Goal: Information Seeking & Learning: Learn about a topic

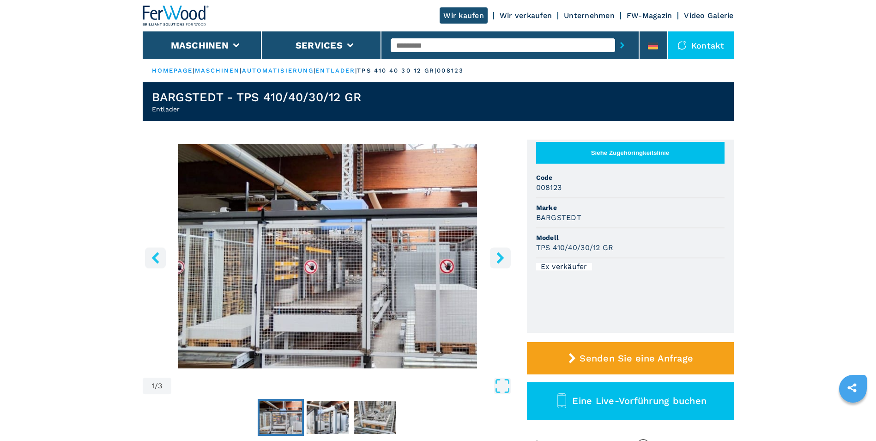
click at [463, 42] on input "text" at bounding box center [503, 45] width 224 height 14
type input "**********"
click at [615, 35] on button "submit-button" at bounding box center [622, 45] width 14 height 21
click at [301, 71] on link "automatisierung" at bounding box center [278, 70] width 72 height 7
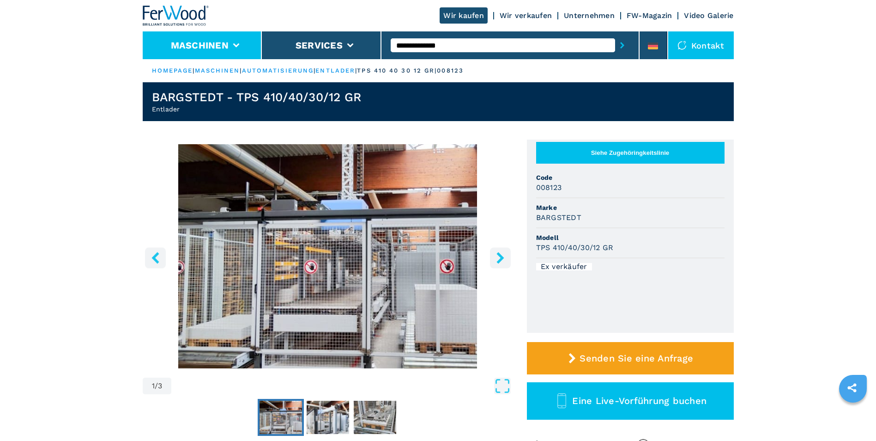
click at [238, 41] on li "Maschinen" at bounding box center [203, 45] width 120 height 28
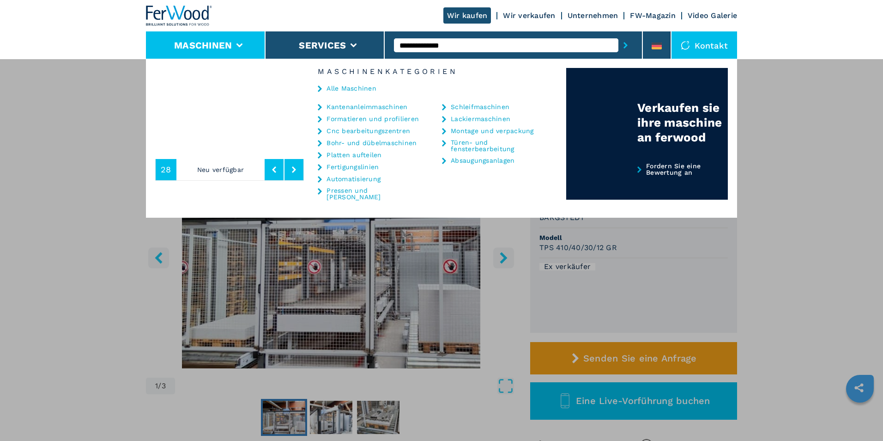
click at [348, 87] on link "Alle Maschinen" at bounding box center [351, 88] width 50 height 6
click at [348, 88] on link "Alle Maschinen" at bounding box center [351, 88] width 50 height 6
click at [496, 314] on div "Maschinen Kantenanleimmaschinen Formatieren und profilieren Cnc bearbeitungszen…" at bounding box center [441, 279] width 883 height 441
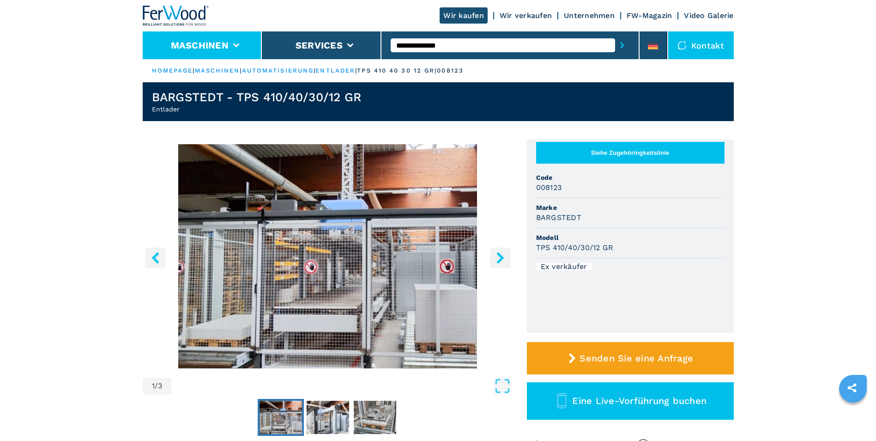
click at [240, 45] on li "Maschinen" at bounding box center [203, 45] width 120 height 28
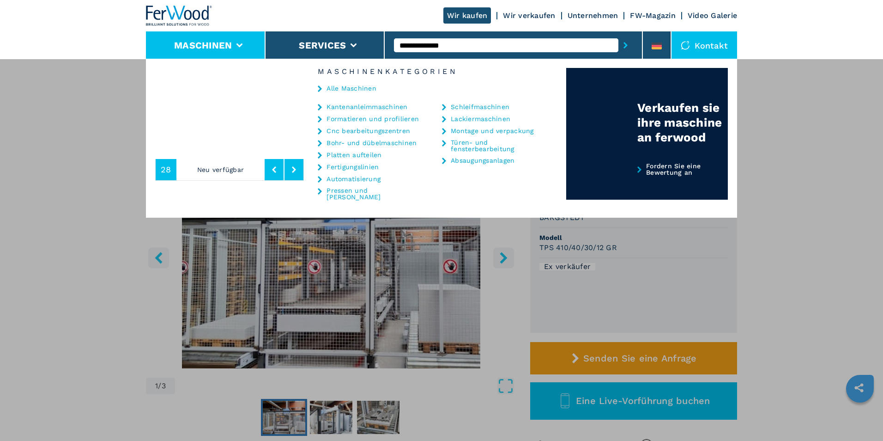
click at [329, 85] on link "Alle Maschinen" at bounding box center [351, 88] width 50 height 6
click at [337, 87] on link "Alle Maschinen" at bounding box center [351, 88] width 50 height 6
click at [275, 167] on icon at bounding box center [274, 169] width 4 height 6
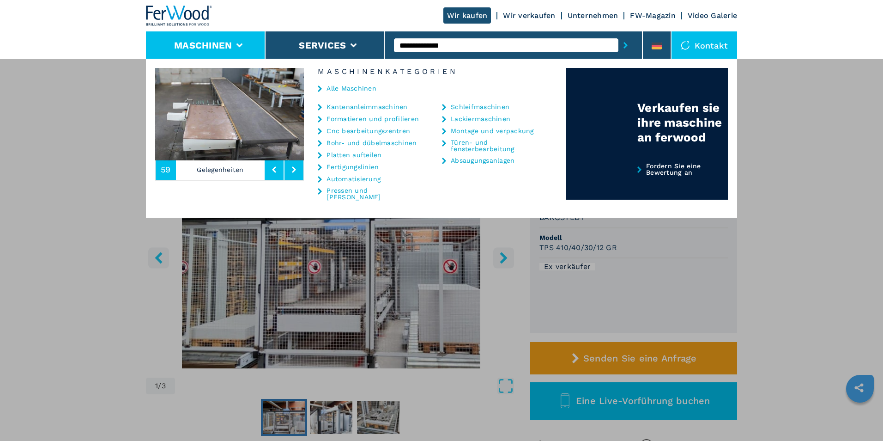
click at [275, 167] on icon at bounding box center [274, 169] width 4 height 6
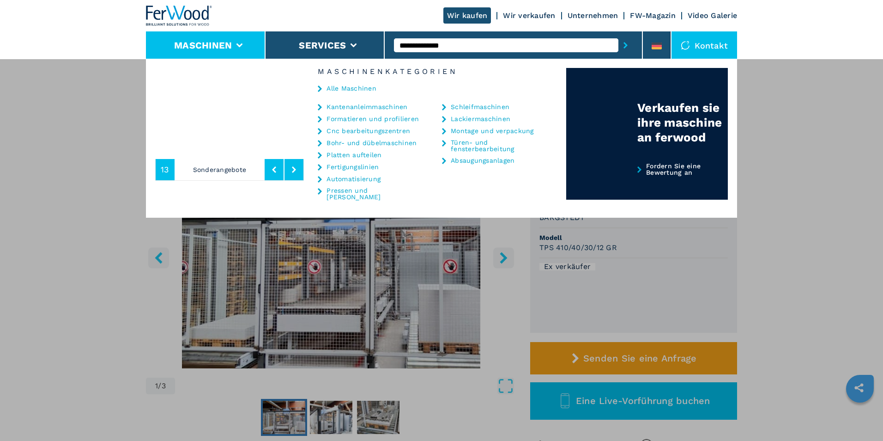
click at [275, 167] on icon at bounding box center [274, 169] width 4 height 6
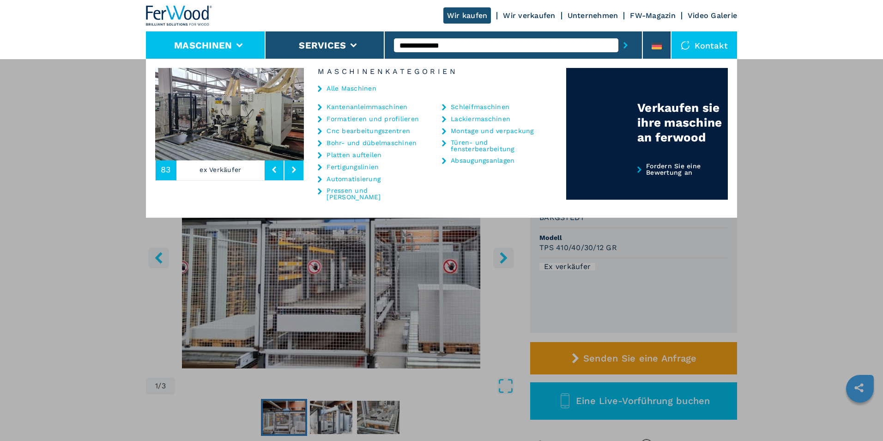
click at [275, 167] on icon at bounding box center [274, 169] width 4 height 6
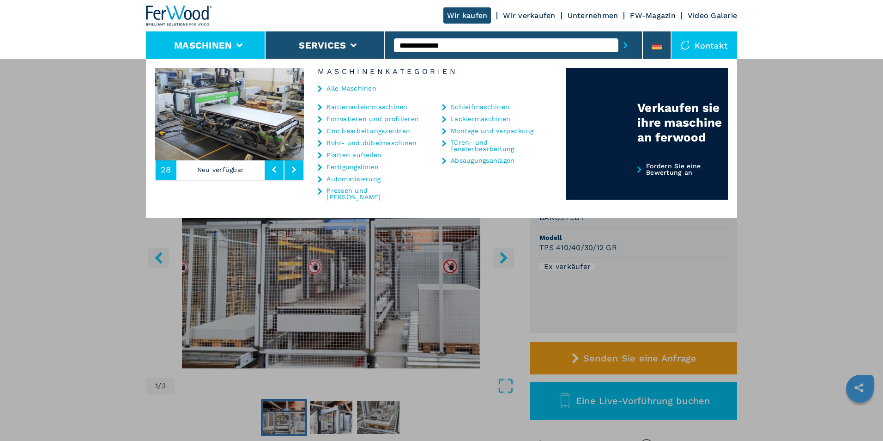
click at [164, 173] on span "28" at bounding box center [166, 169] width 11 height 8
click at [337, 110] on link "Kantenanleimmaschinen" at bounding box center [366, 106] width 81 height 6
click at [338, 106] on link "Kantenanleimmaschinen" at bounding box center [366, 106] width 81 height 6
